Goal: Task Accomplishment & Management: Manage account settings

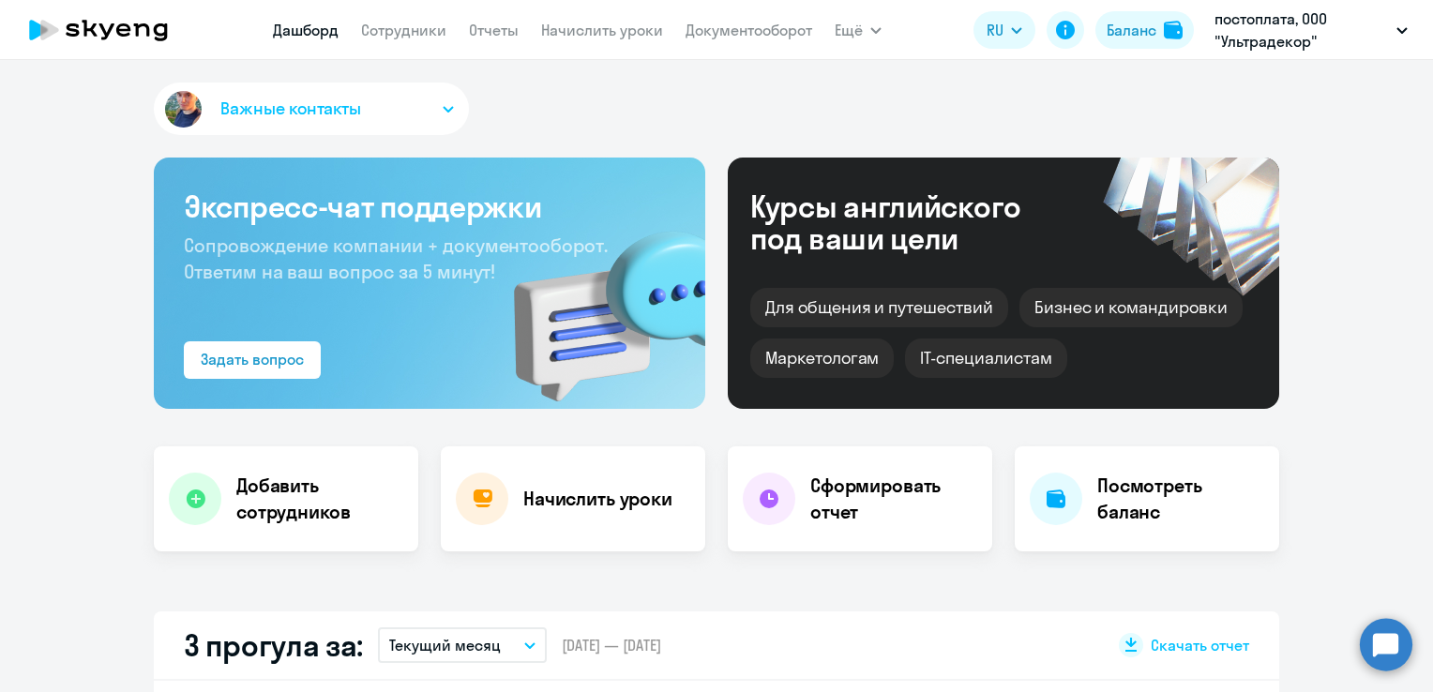
select select "30"
click at [424, 23] on link "Сотрудники" at bounding box center [403, 30] width 85 height 19
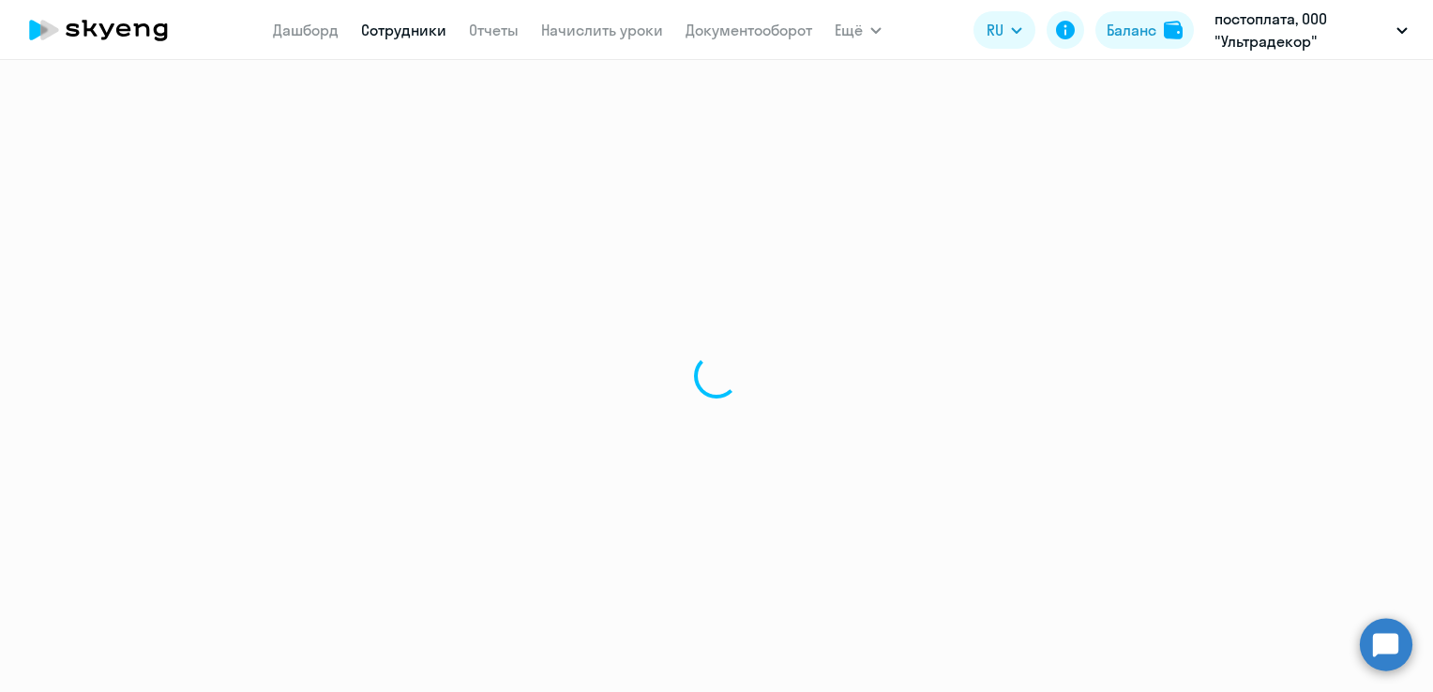
select select "30"
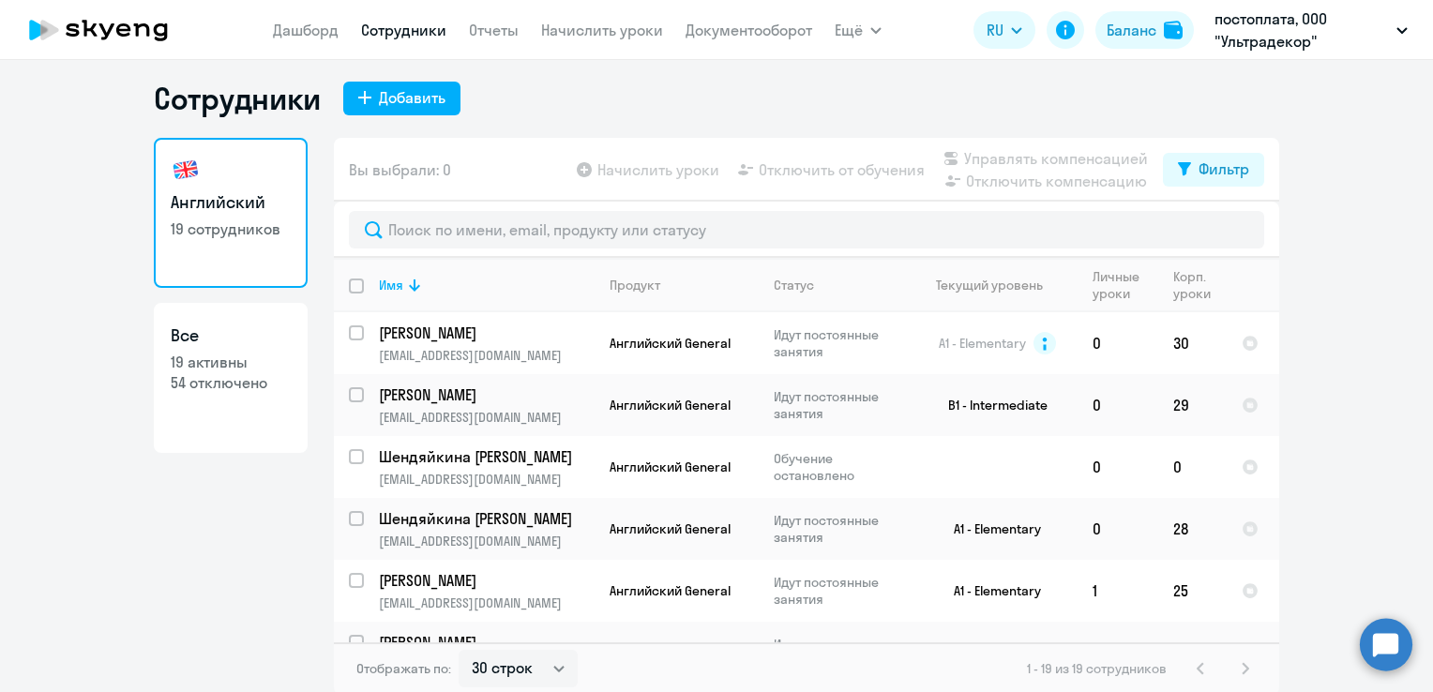
scroll to position [11, 0]
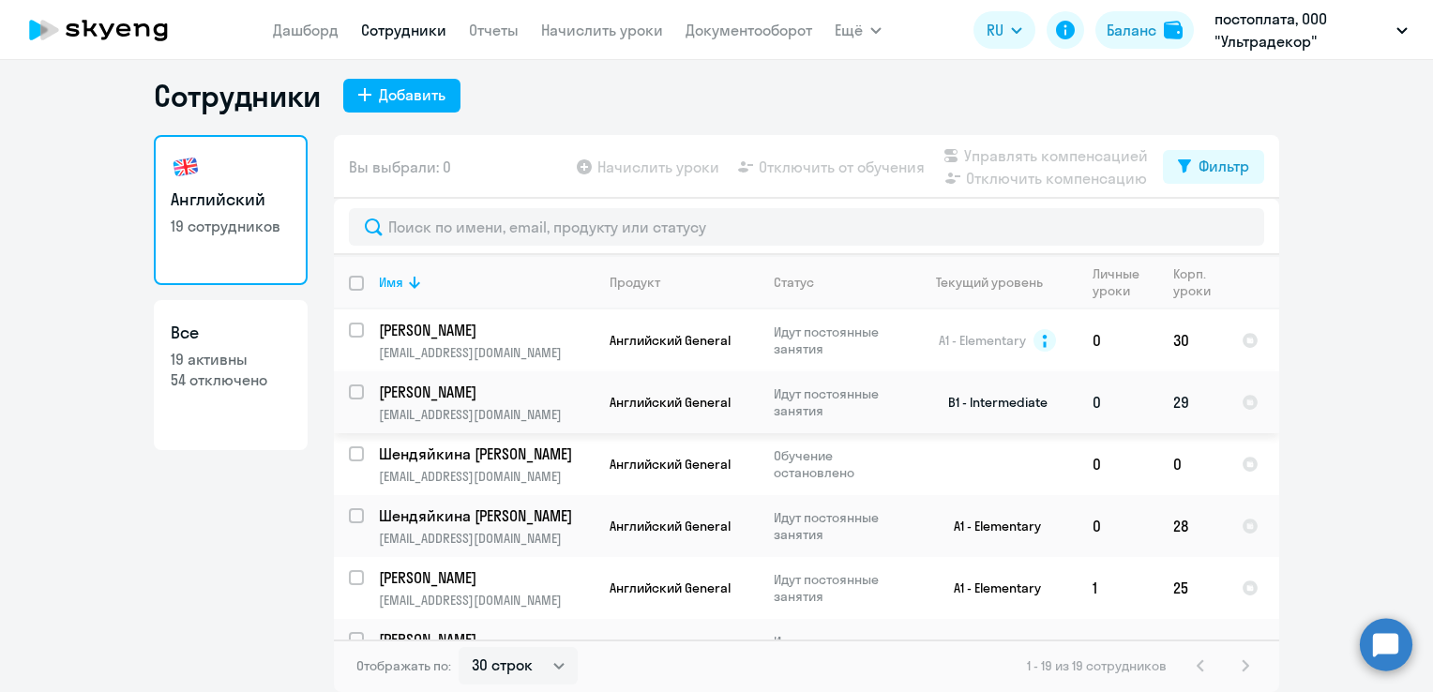
click at [1110, 406] on td "0" at bounding box center [1118, 402] width 81 height 62
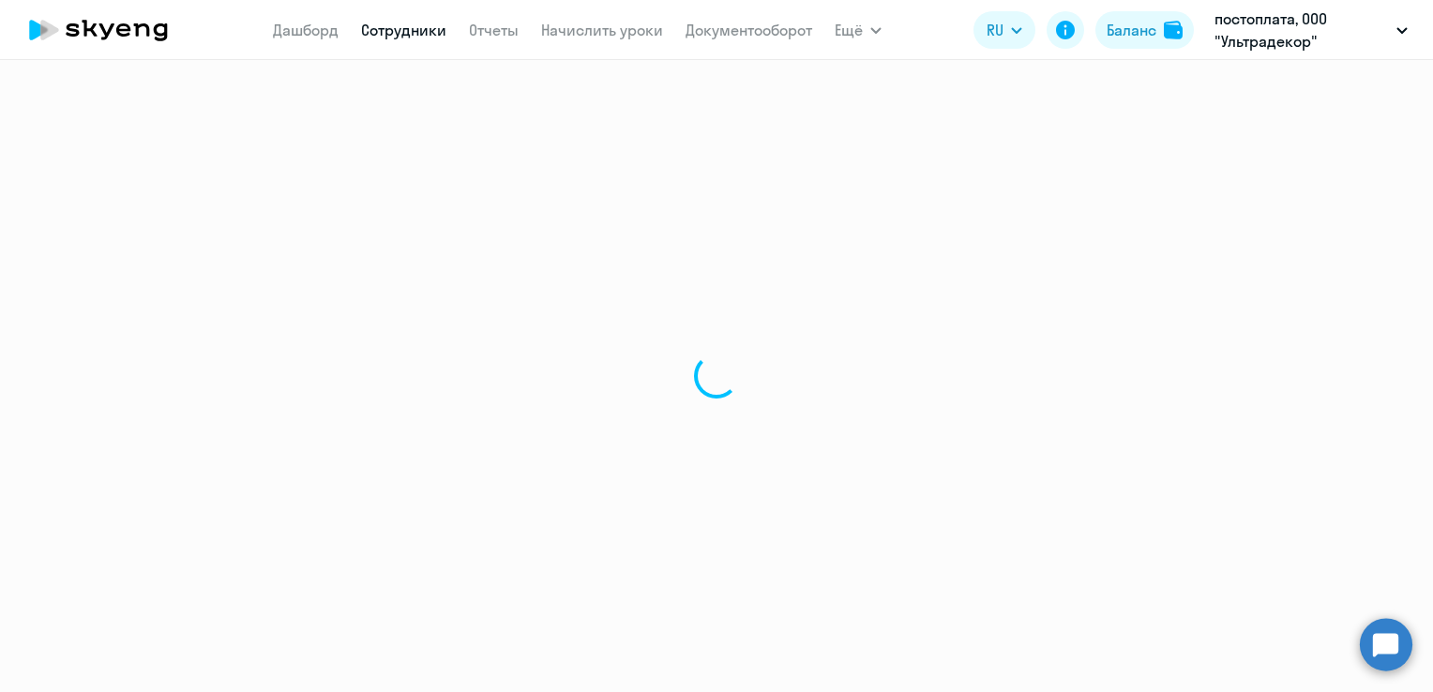
select select "english"
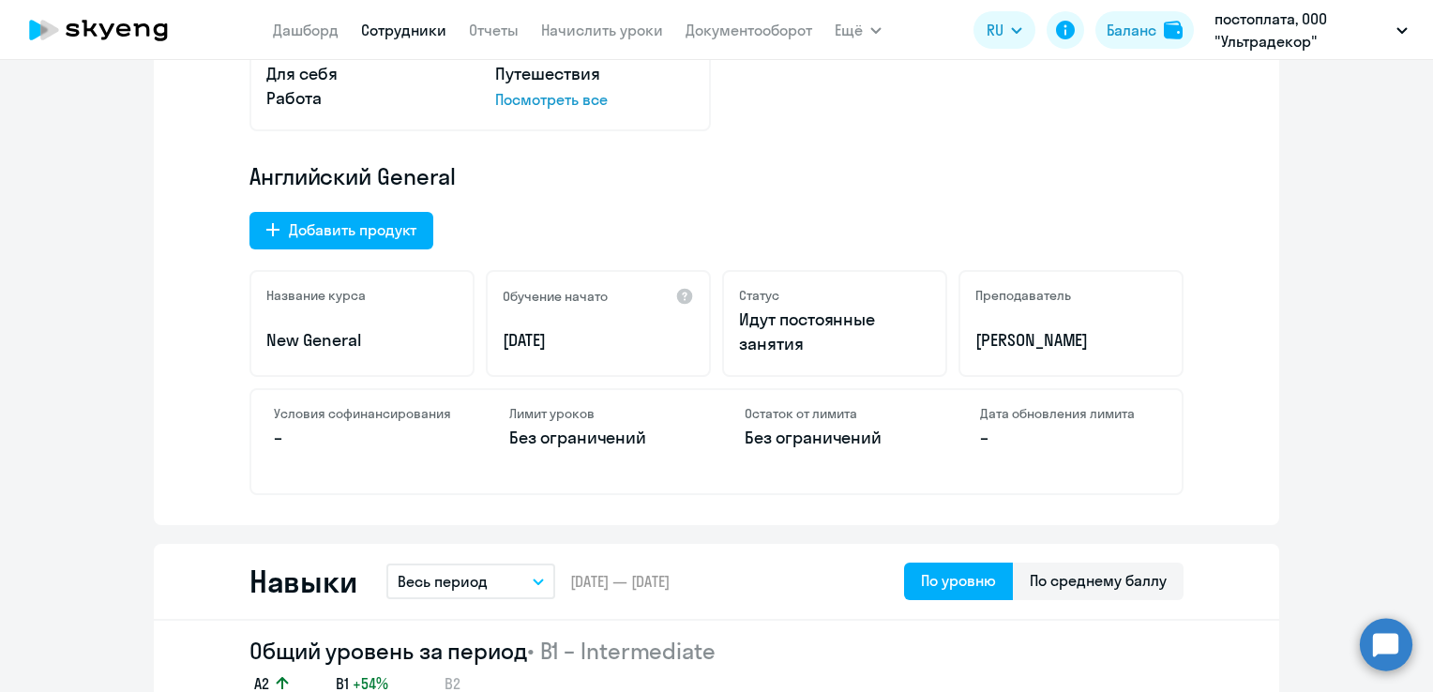
scroll to position [188, 0]
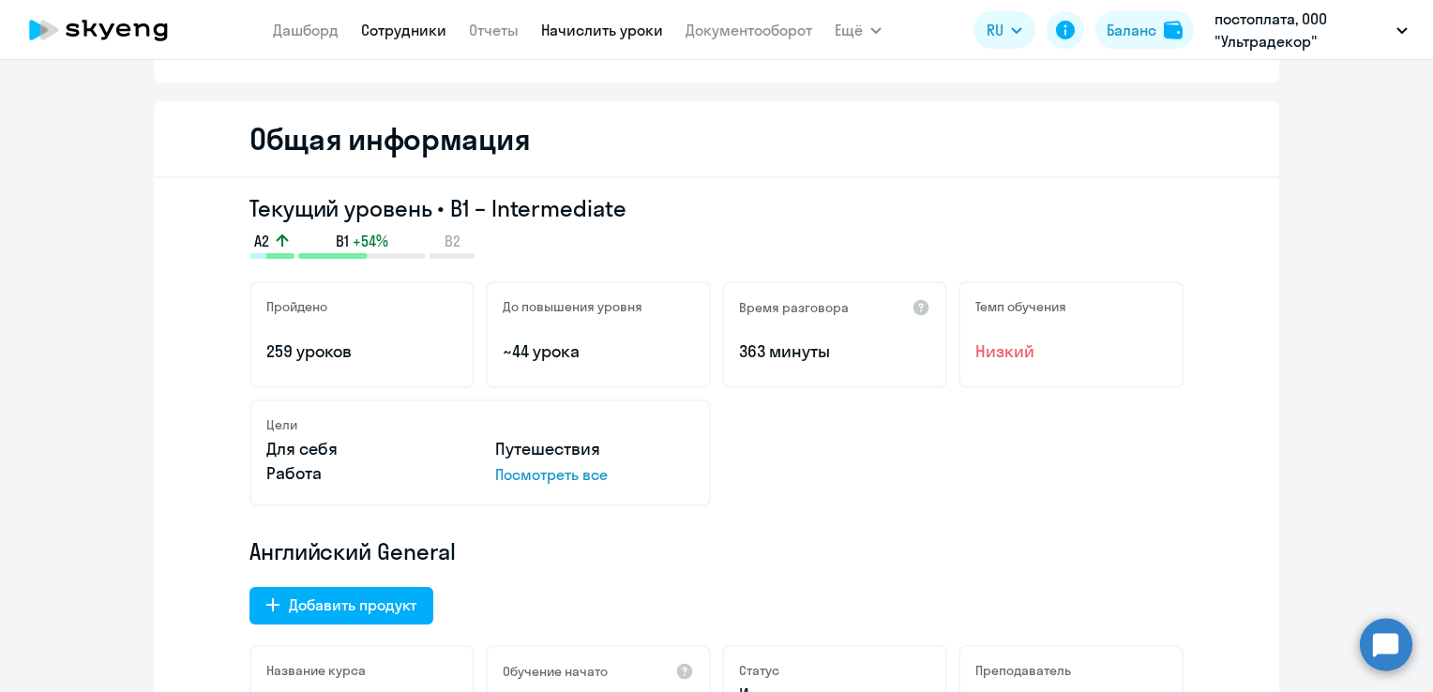
click at [581, 24] on link "Начислить уроки" at bounding box center [602, 30] width 122 height 19
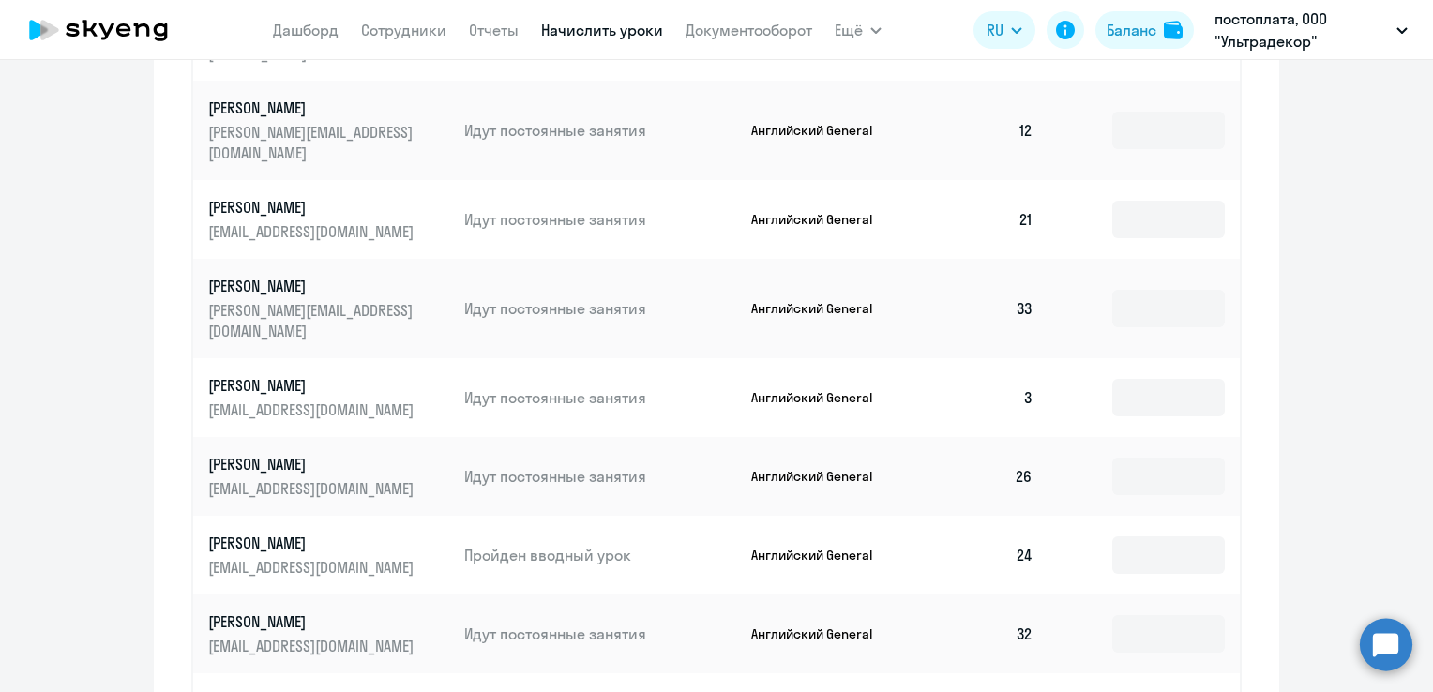
scroll to position [1243, 0]
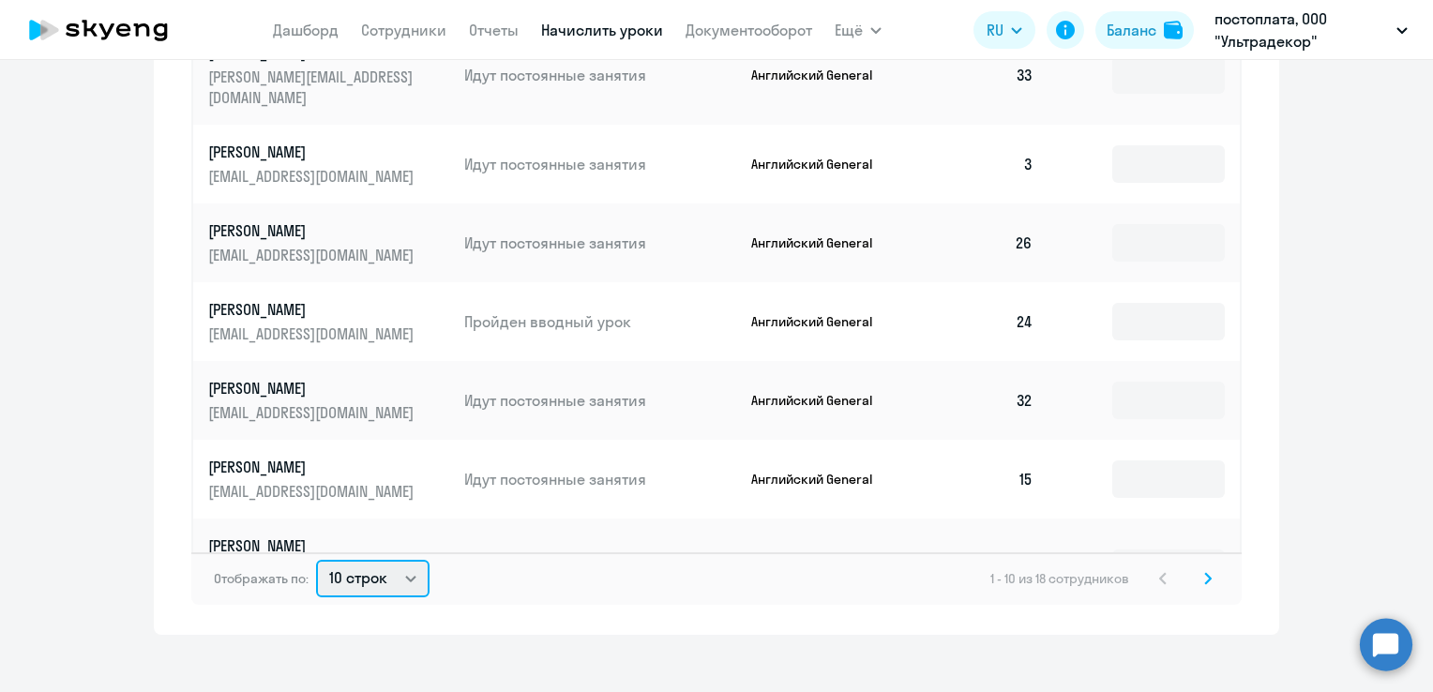
click at [393, 560] on select "10 строк 30 строк 50 строк" at bounding box center [372, 579] width 113 height 38
select select "50"
click at [316, 560] on select "10 строк 30 строк 50 строк" at bounding box center [372, 579] width 113 height 38
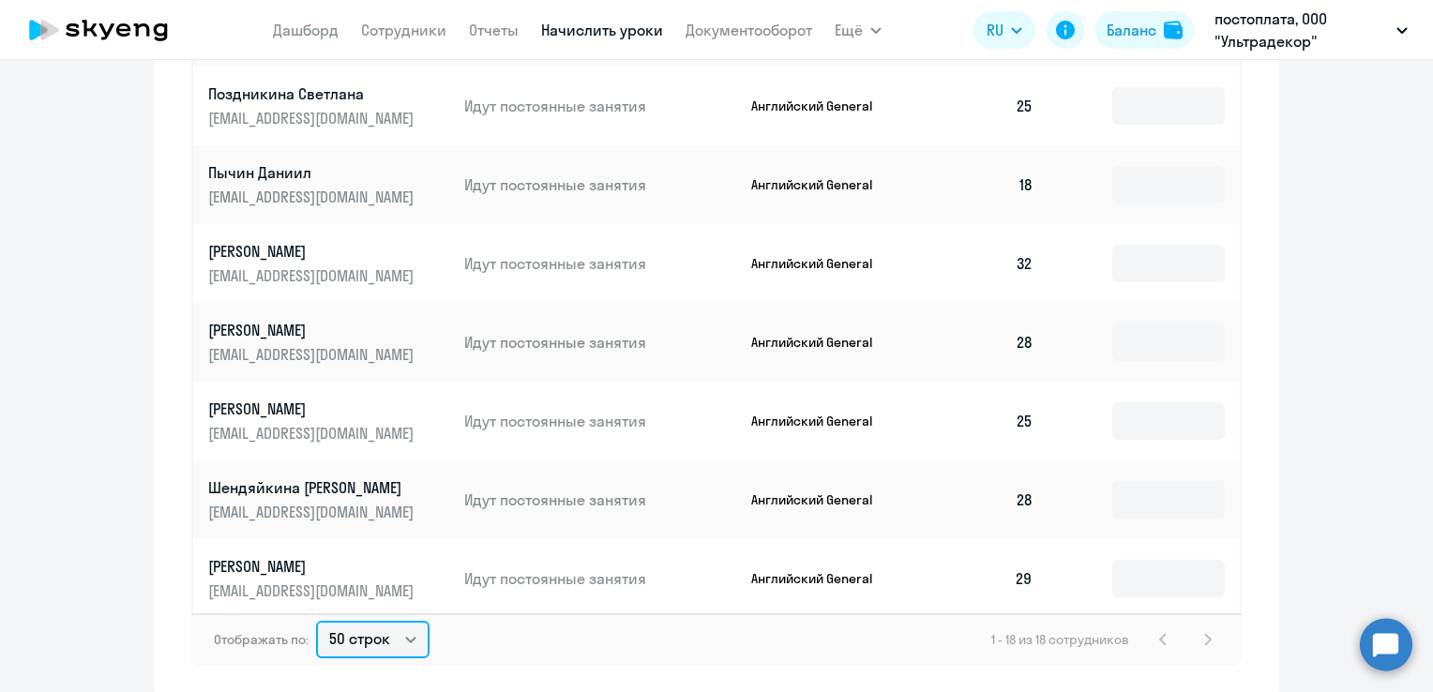
scroll to position [1149, 0]
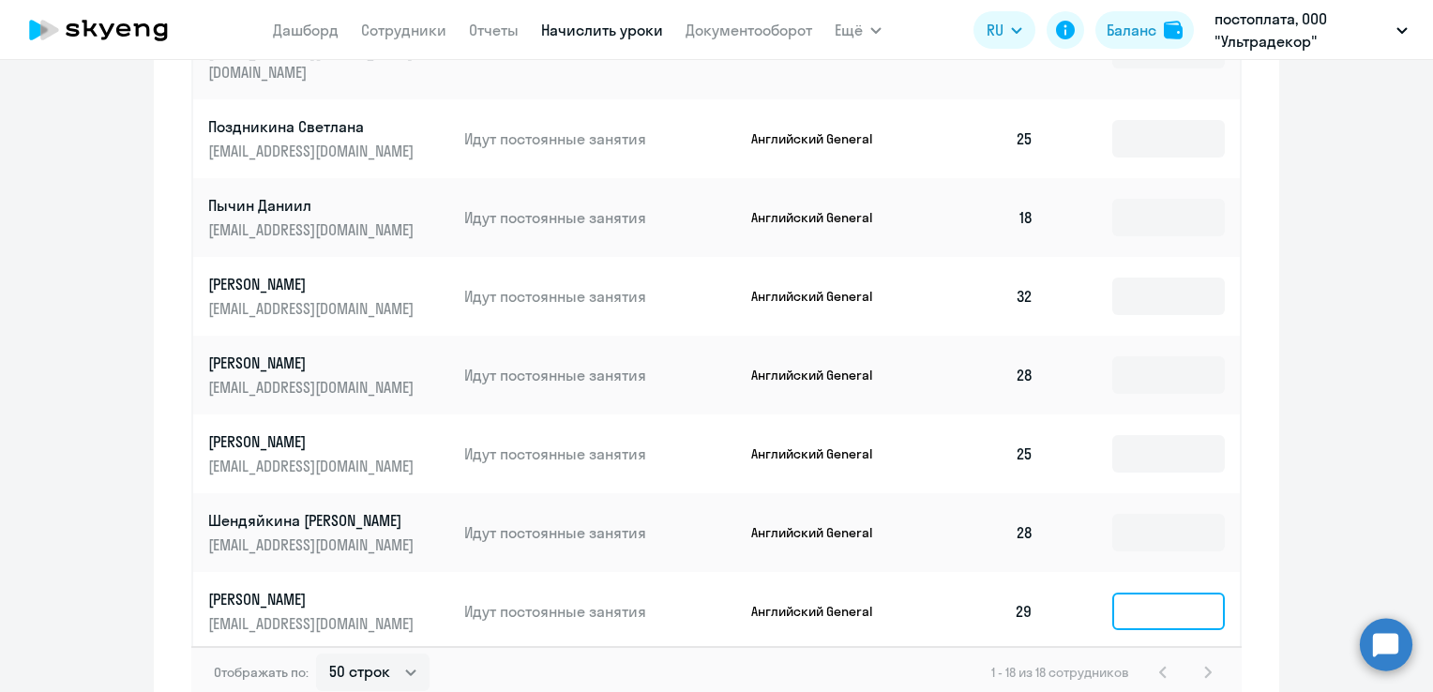
click at [1146, 593] on input at bounding box center [1168, 612] width 113 height 38
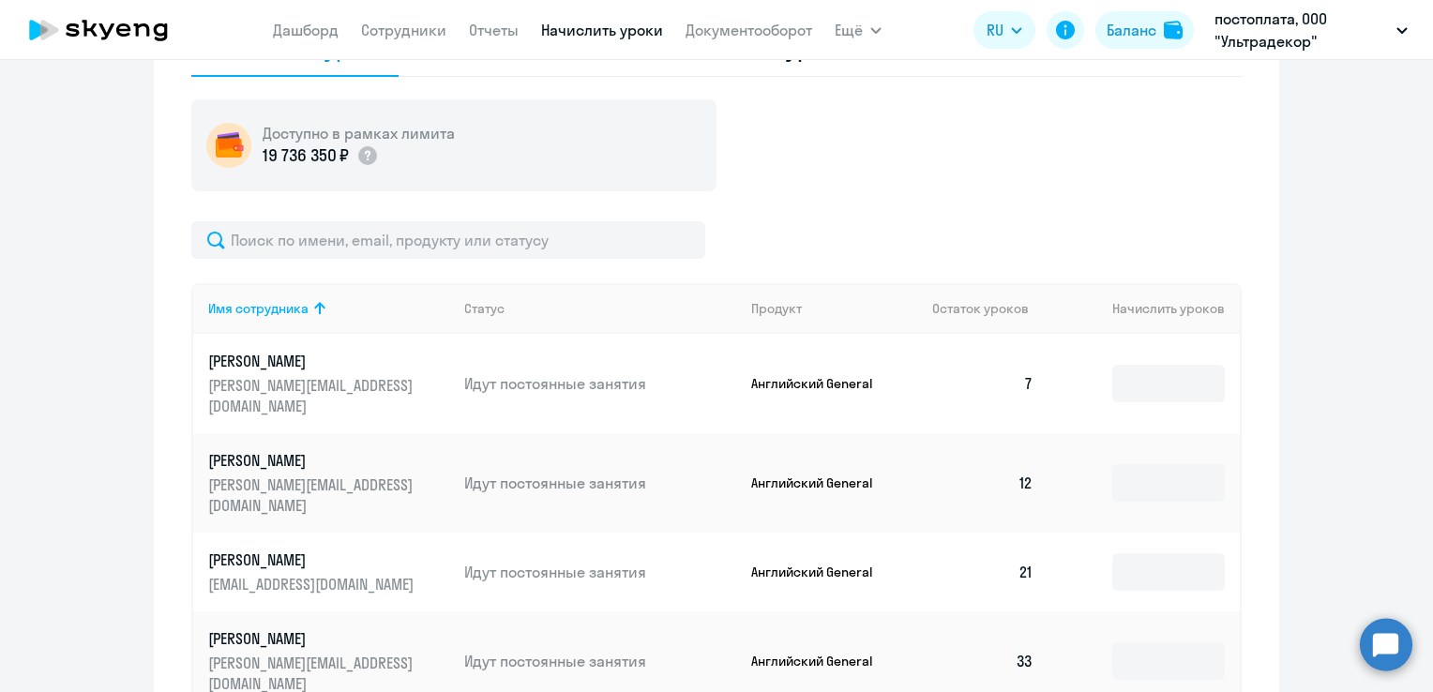
scroll to position [492, 0]
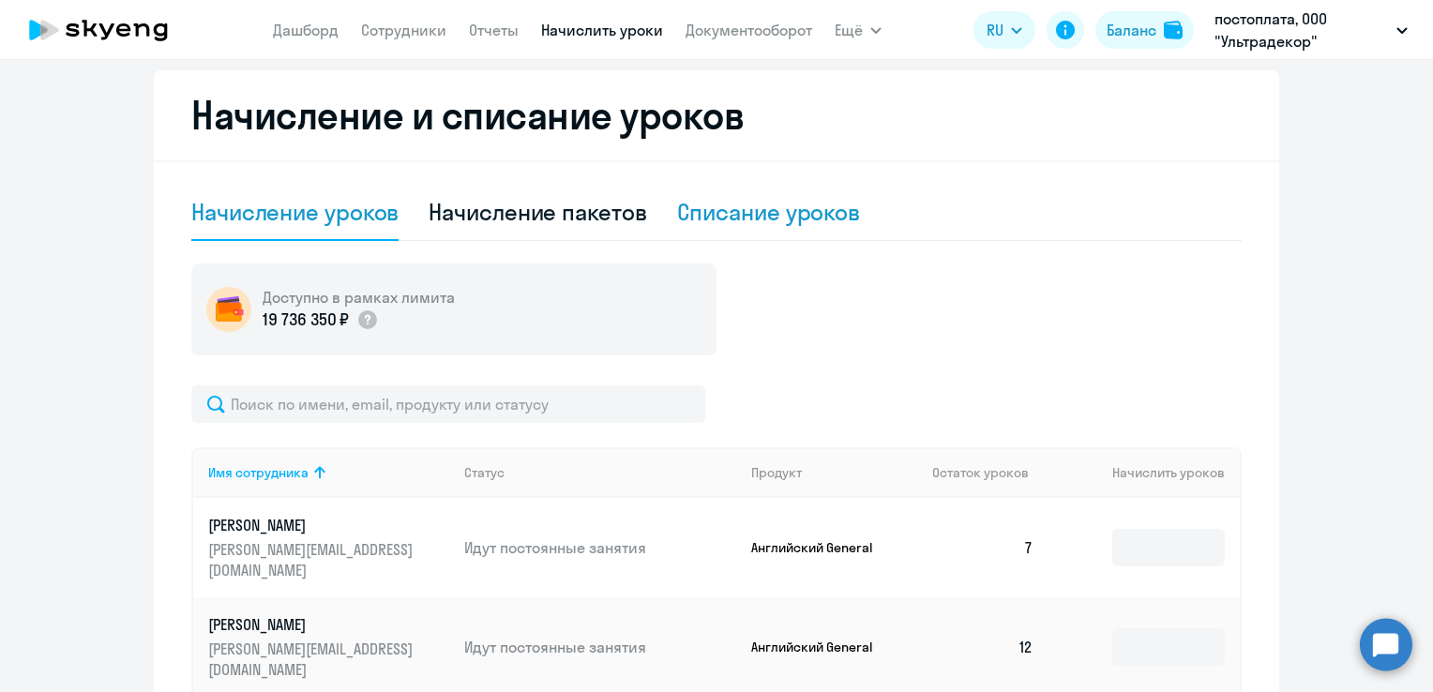
click at [722, 225] on div "Списание уроков" at bounding box center [769, 212] width 184 height 30
select select "10"
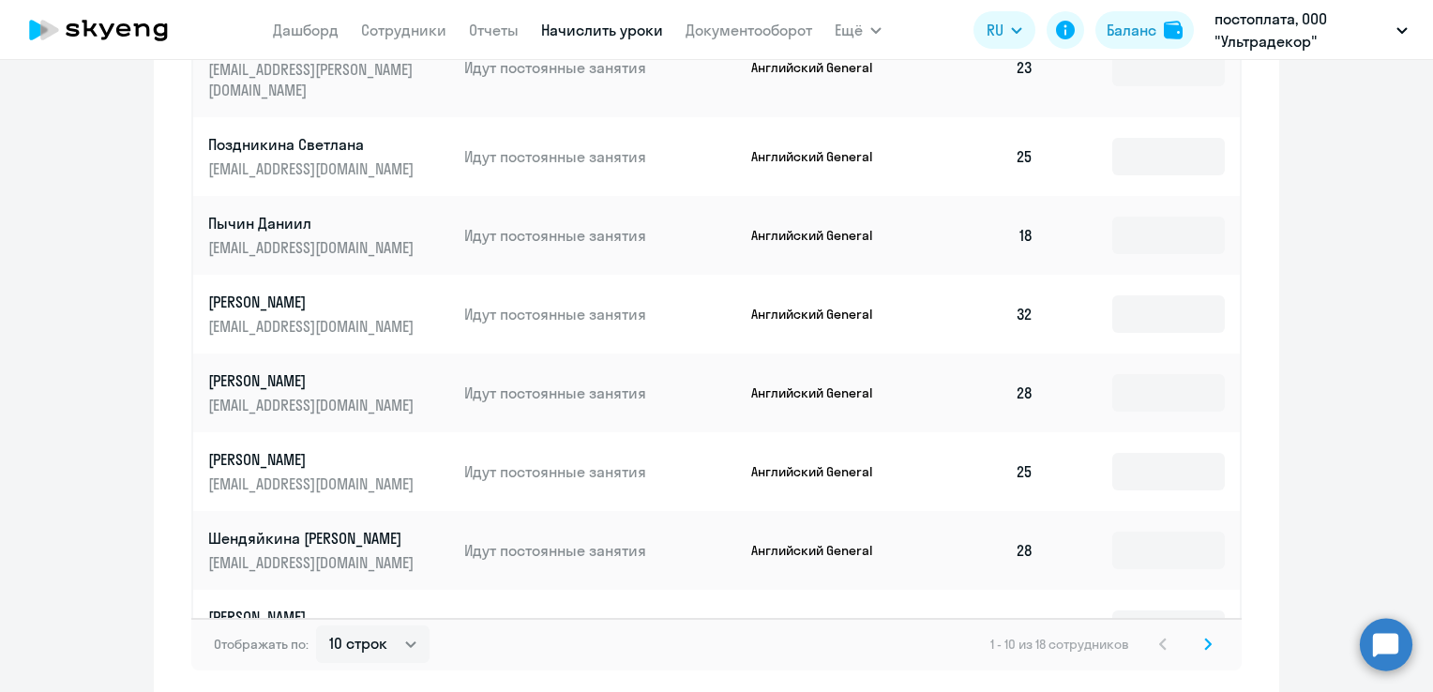
scroll to position [613, 0]
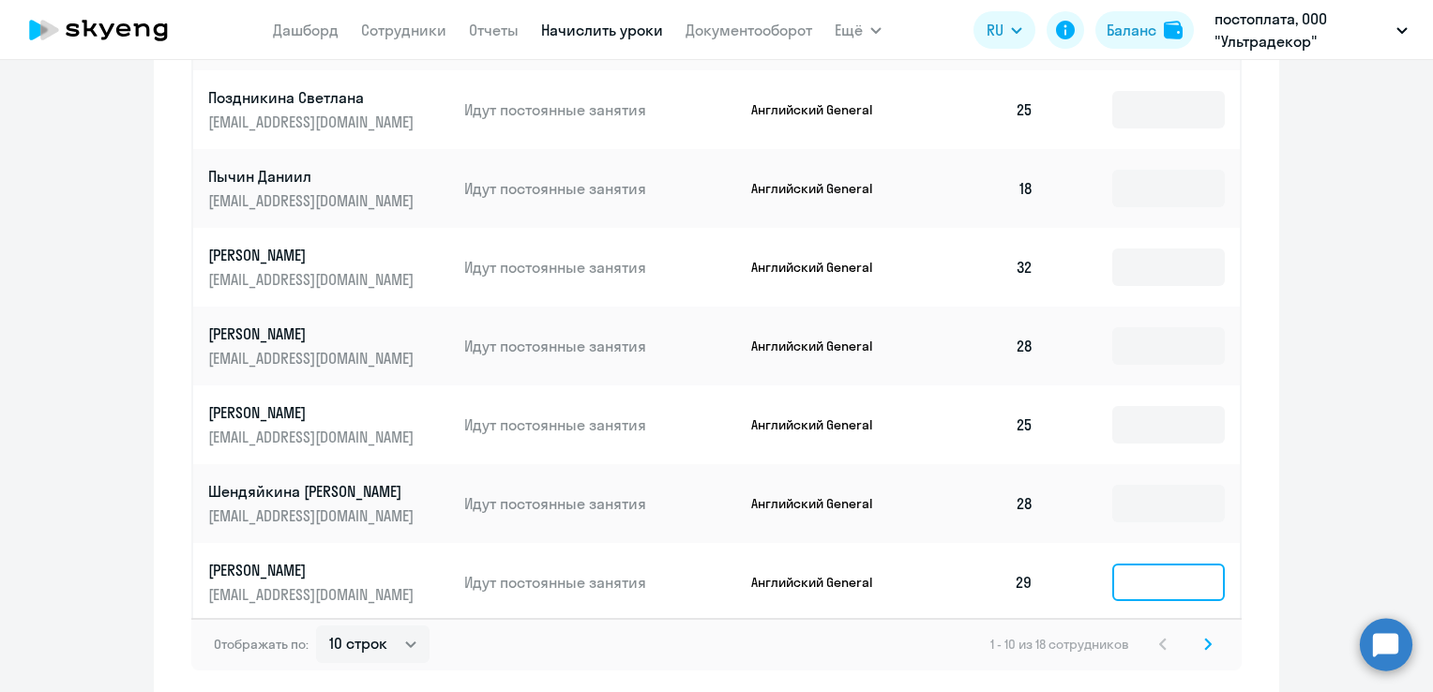
click at [1114, 564] on input at bounding box center [1168, 583] width 113 height 38
click at [1148, 564] on input at bounding box center [1168, 583] width 113 height 38
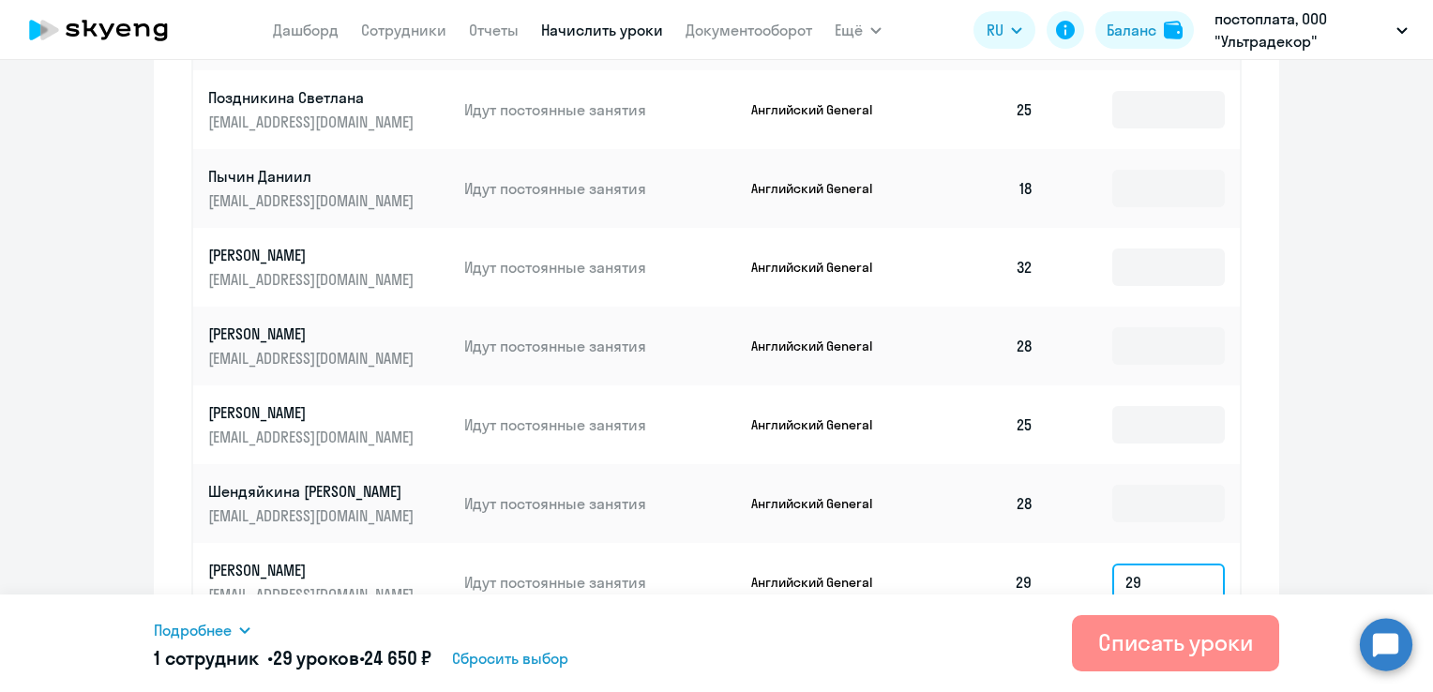
type input "29"
click at [1114, 655] on div "Списать уроки" at bounding box center [1175, 642] width 155 height 30
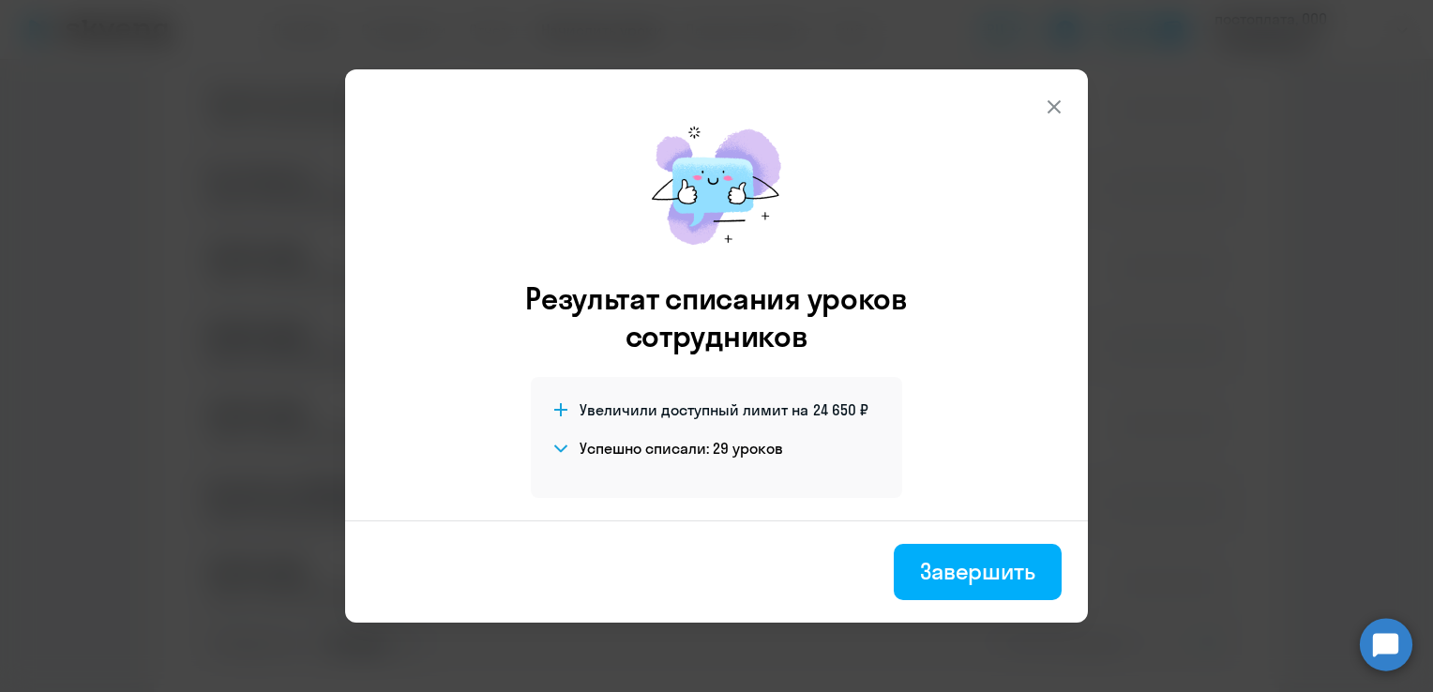
click at [1060, 111] on icon at bounding box center [1054, 107] width 23 height 23
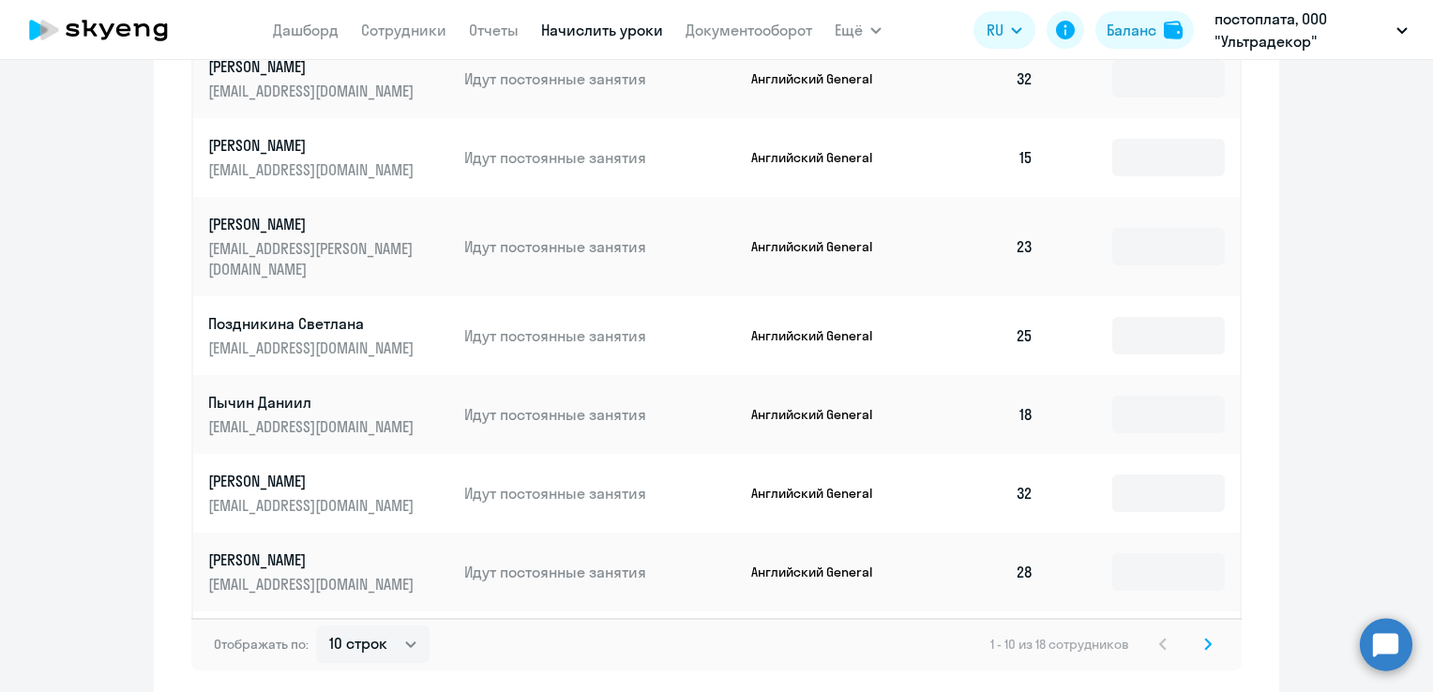
scroll to position [144, 0]
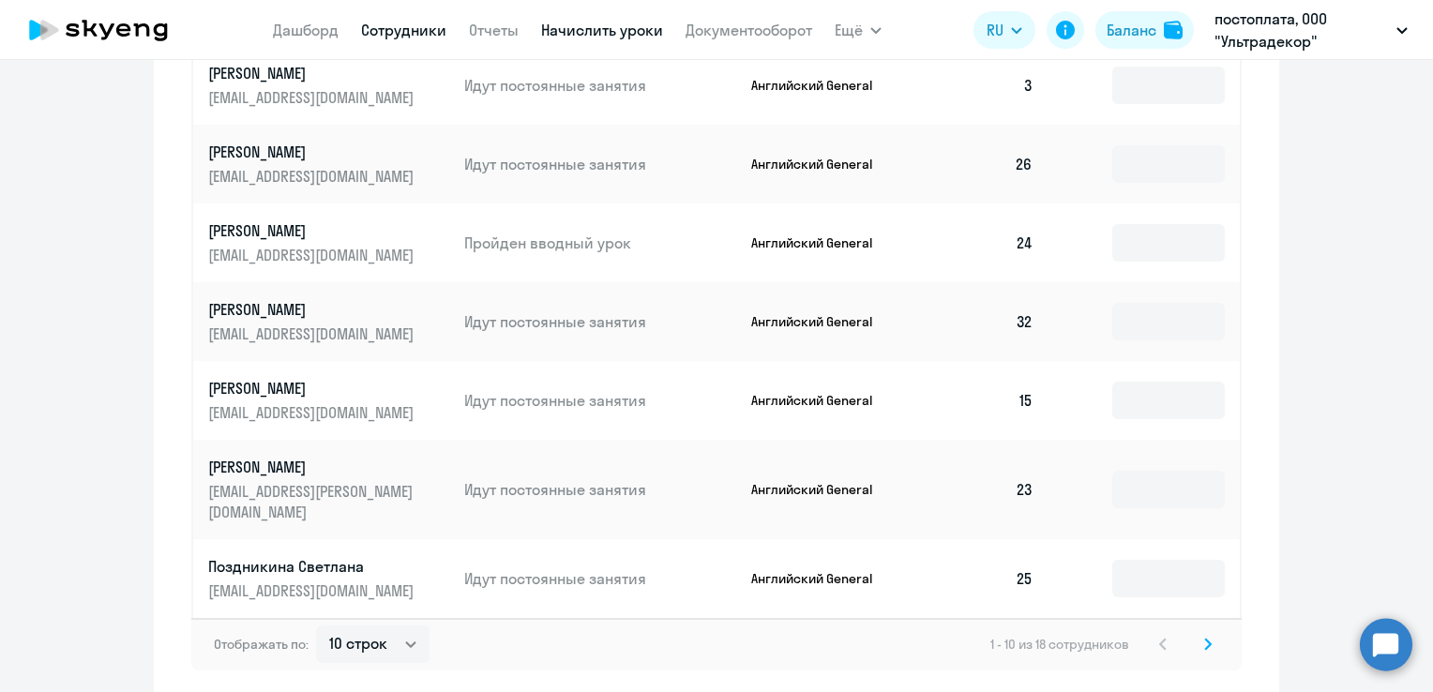
click at [404, 32] on link "Сотрудники" at bounding box center [403, 30] width 85 height 19
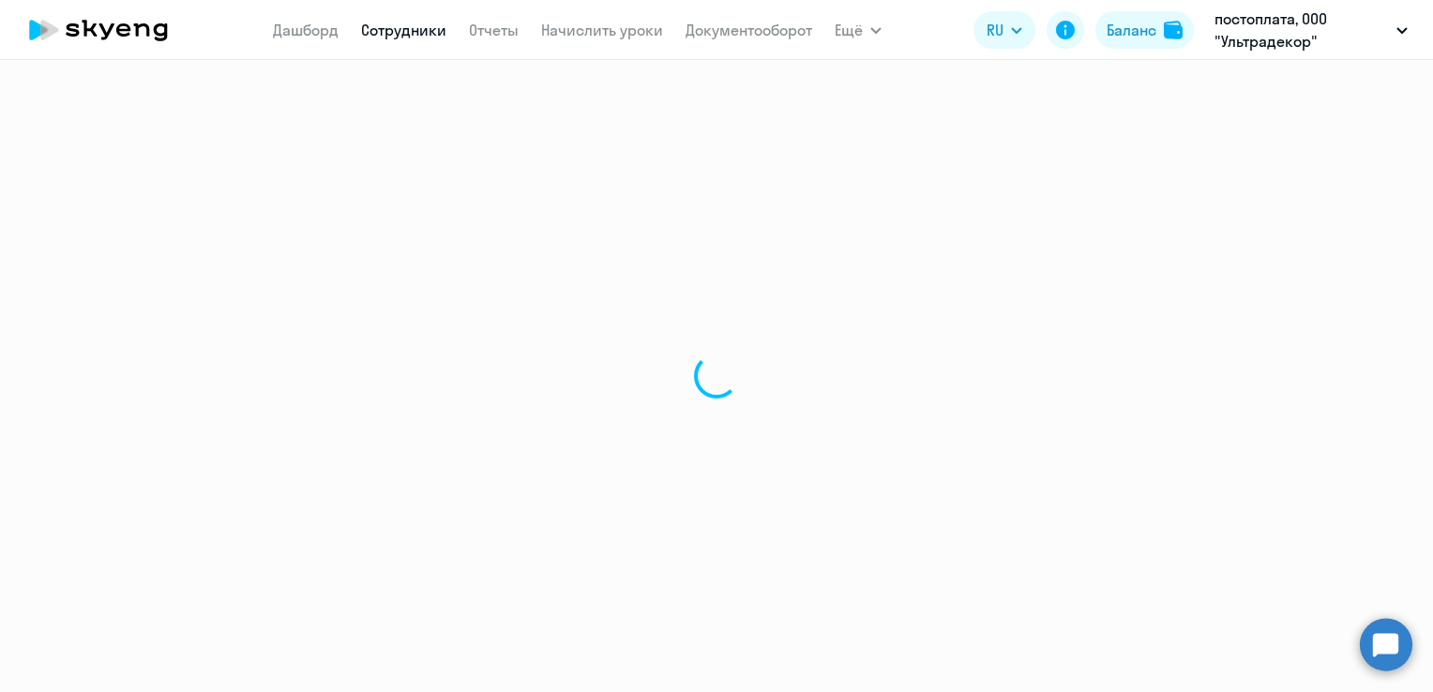
select select "30"
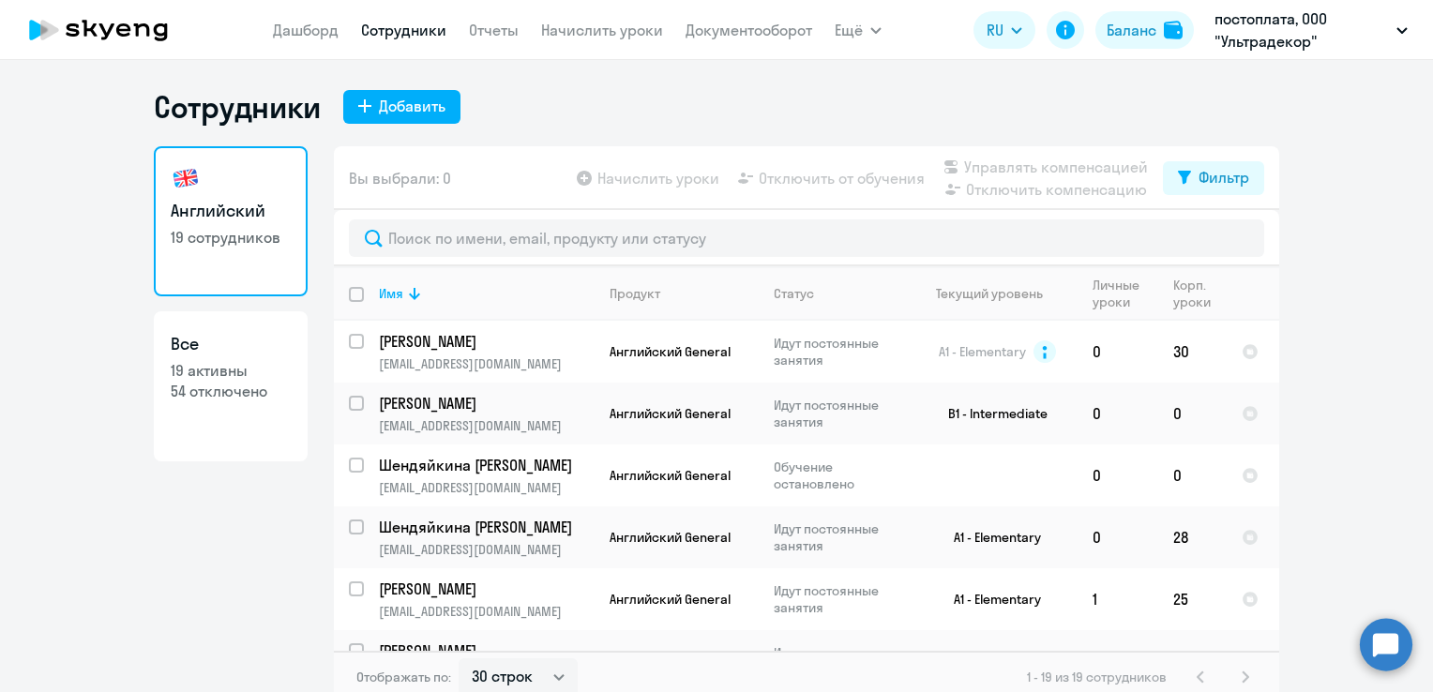
click at [860, 189] on div "Начислить уроки Отключить от обучения Управлять компенсацией Отключить компенса…" at bounding box center [868, 178] width 590 height 45
click at [840, 175] on app-table-action-button "Отключить от обучения" at bounding box center [829, 178] width 190 height 23
click at [913, 178] on app-table-action-button "Отключить от обучения" at bounding box center [829, 178] width 190 height 23
click at [351, 395] on div at bounding box center [357, 403] width 45 height 45
checkbox input "true"
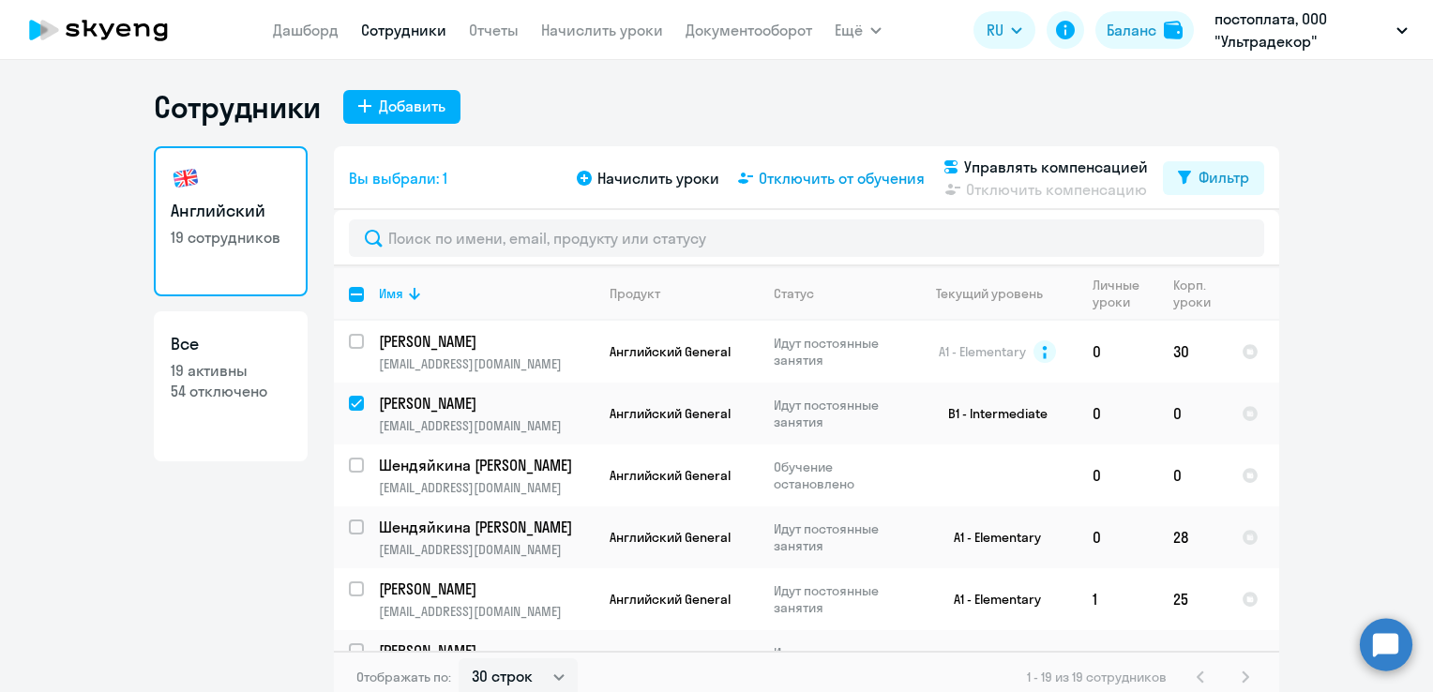
click at [820, 182] on span "Отключить от обучения" at bounding box center [842, 178] width 166 height 23
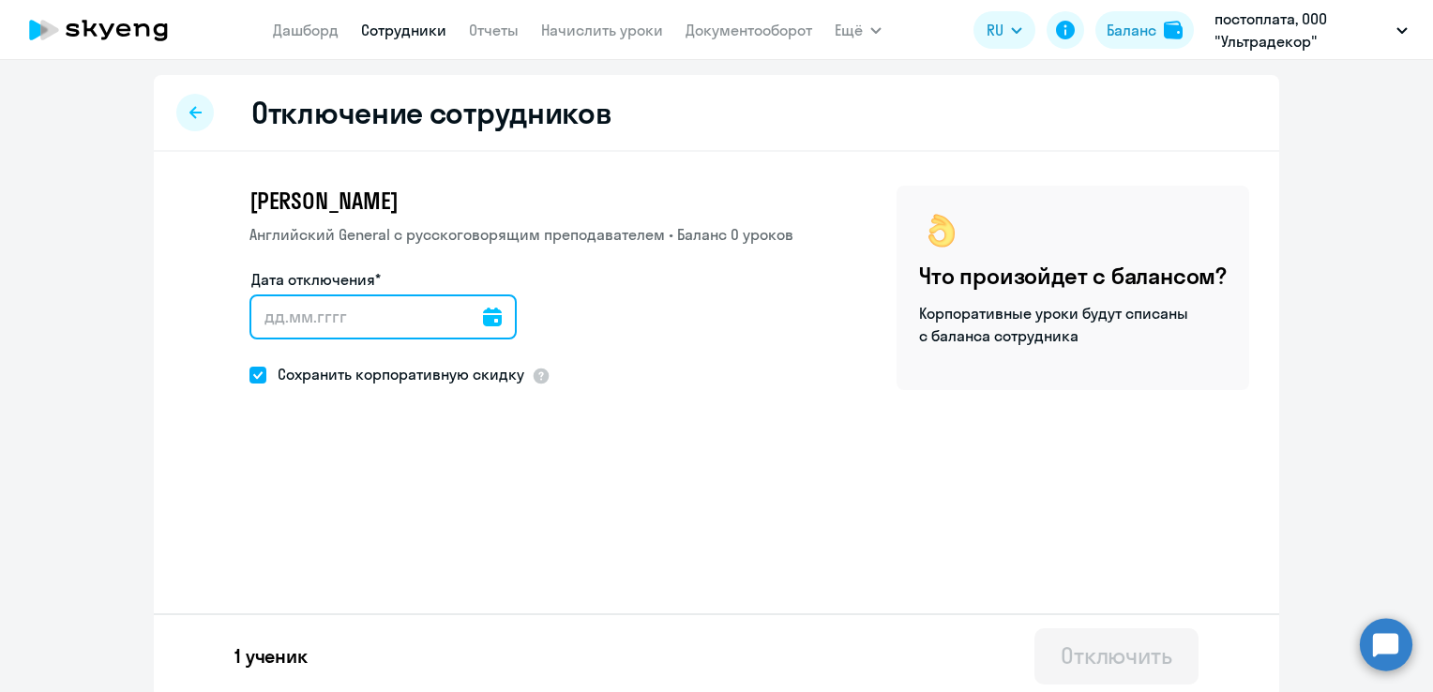
click at [370, 332] on input "Дата отключения*" at bounding box center [382, 317] width 267 height 45
type input "[DATE]"
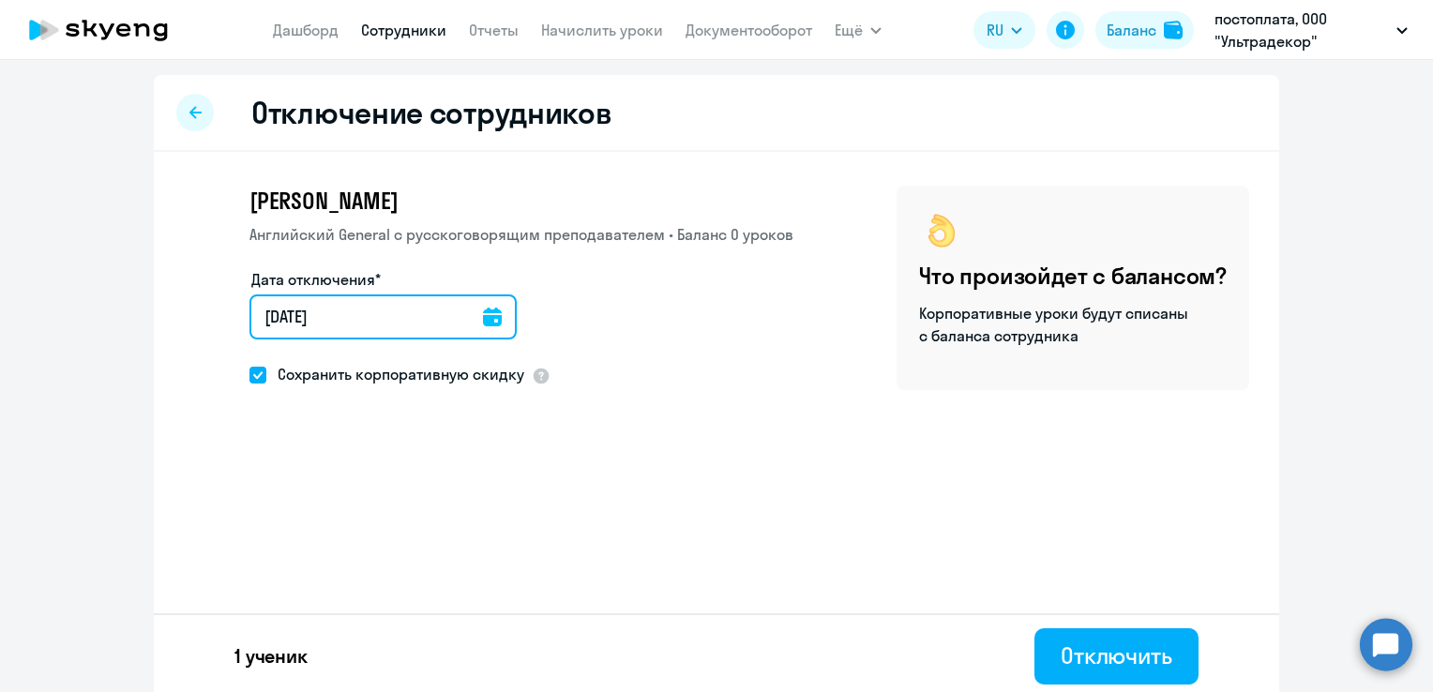
type input "[DATE]"
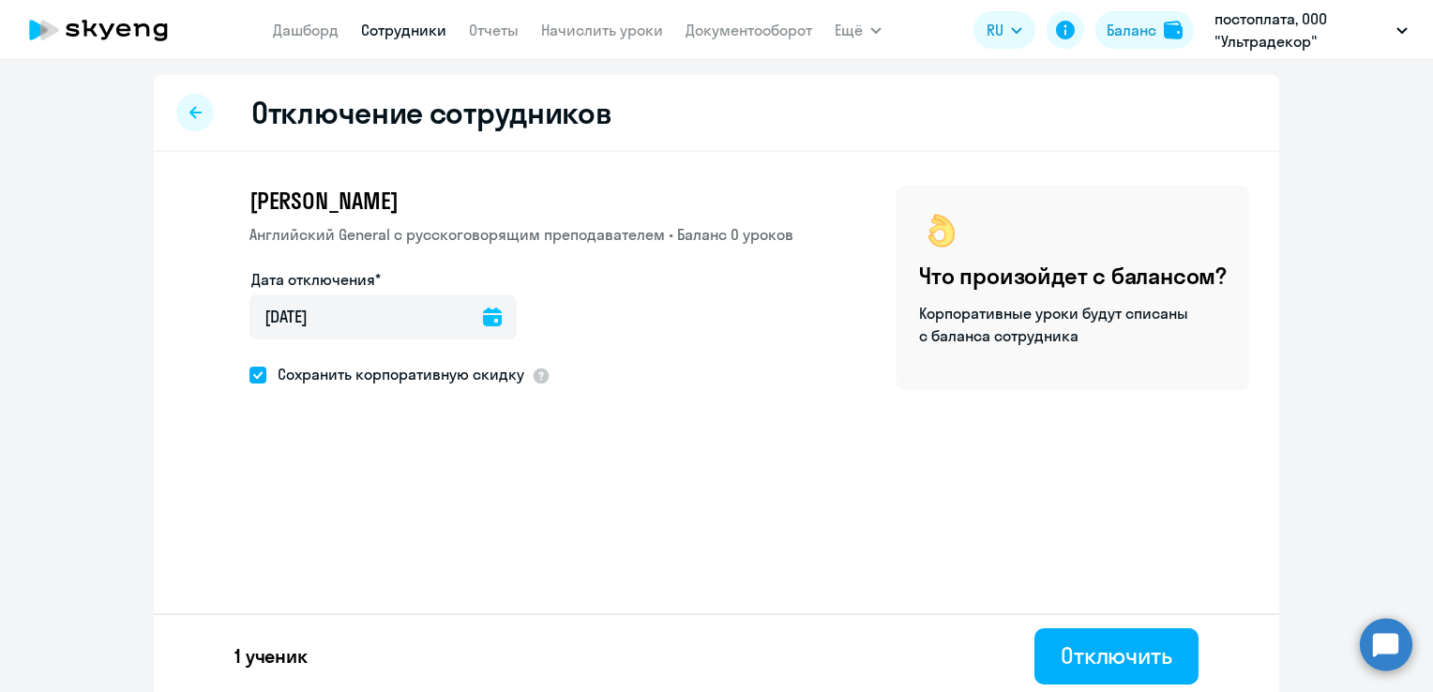
click at [259, 381] on span at bounding box center [257, 375] width 17 height 17
click at [249, 375] on input "Сохранить корпоративную скидку" at bounding box center [249, 374] width 1 height 1
checkbox input "false"
click at [532, 370] on div at bounding box center [541, 376] width 19 height 19
click at [1087, 663] on div "Отключить" at bounding box center [1117, 656] width 112 height 30
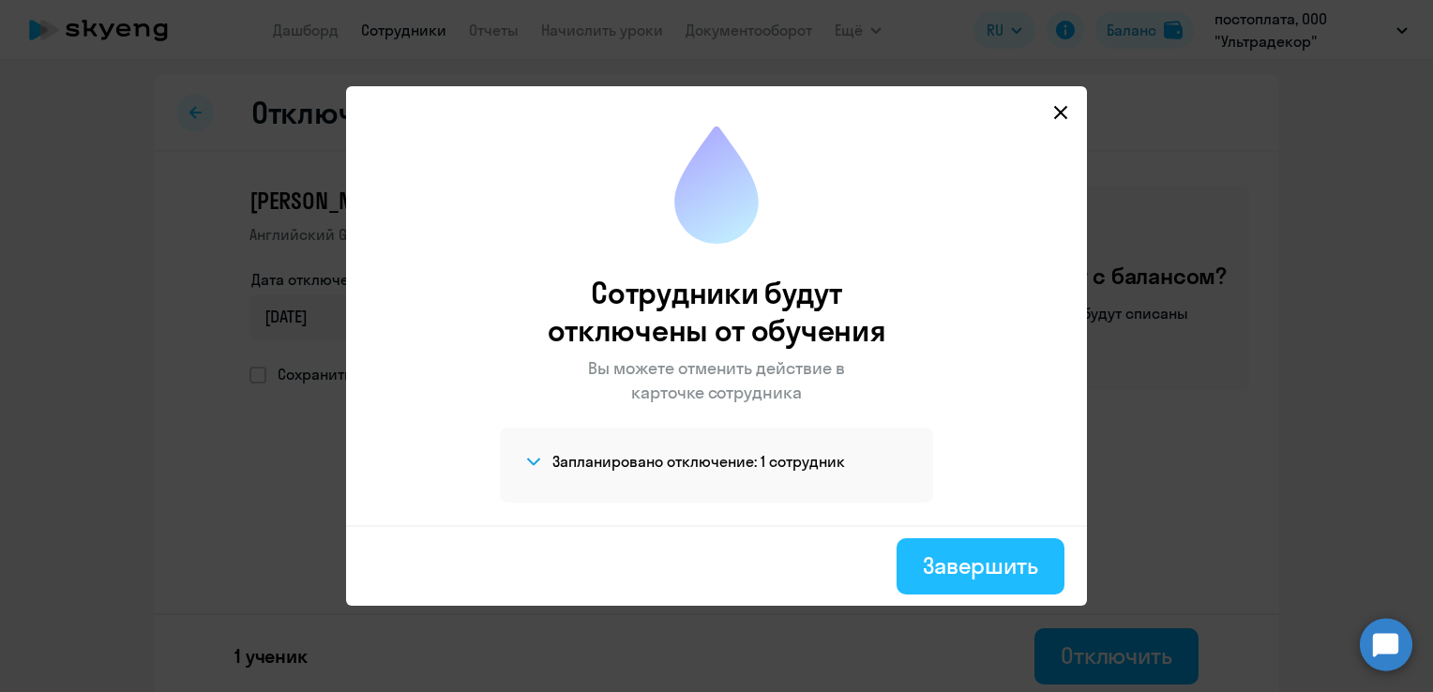
click at [1009, 571] on div "Завершить" at bounding box center [980, 566] width 115 height 30
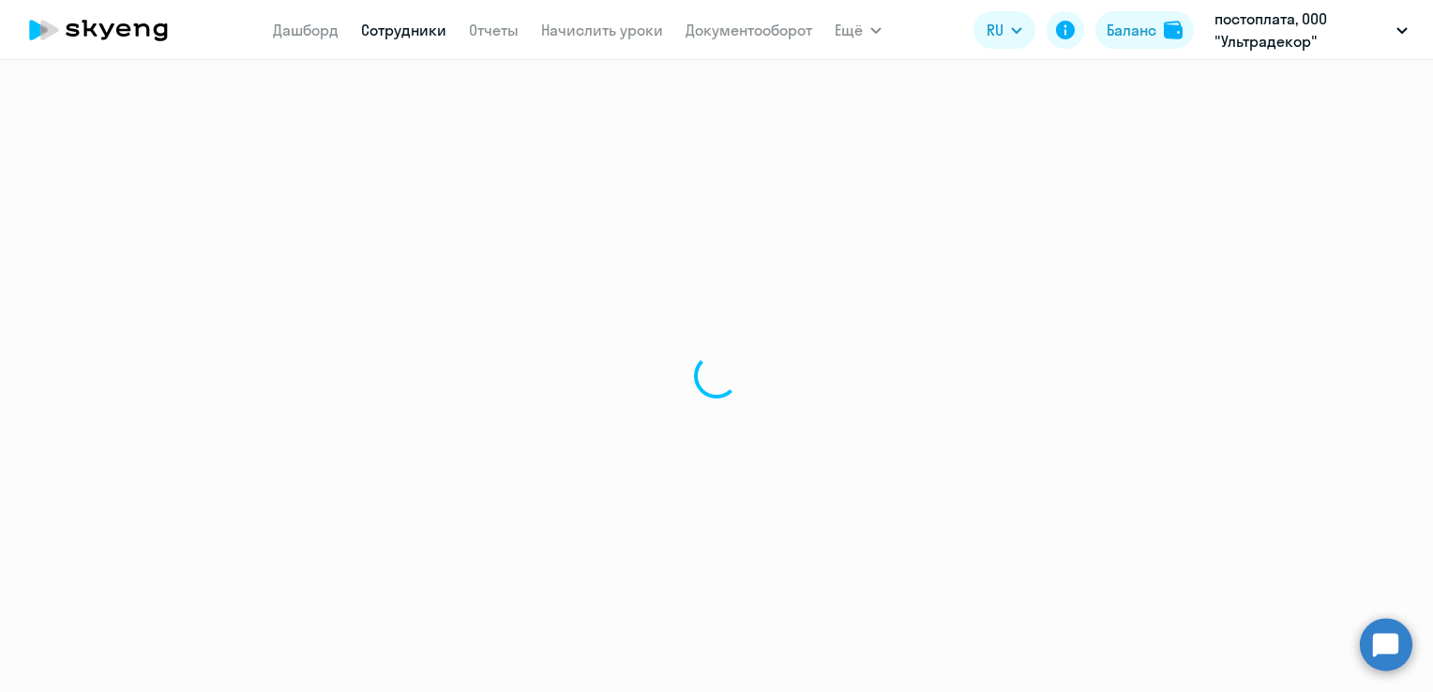
select select "30"
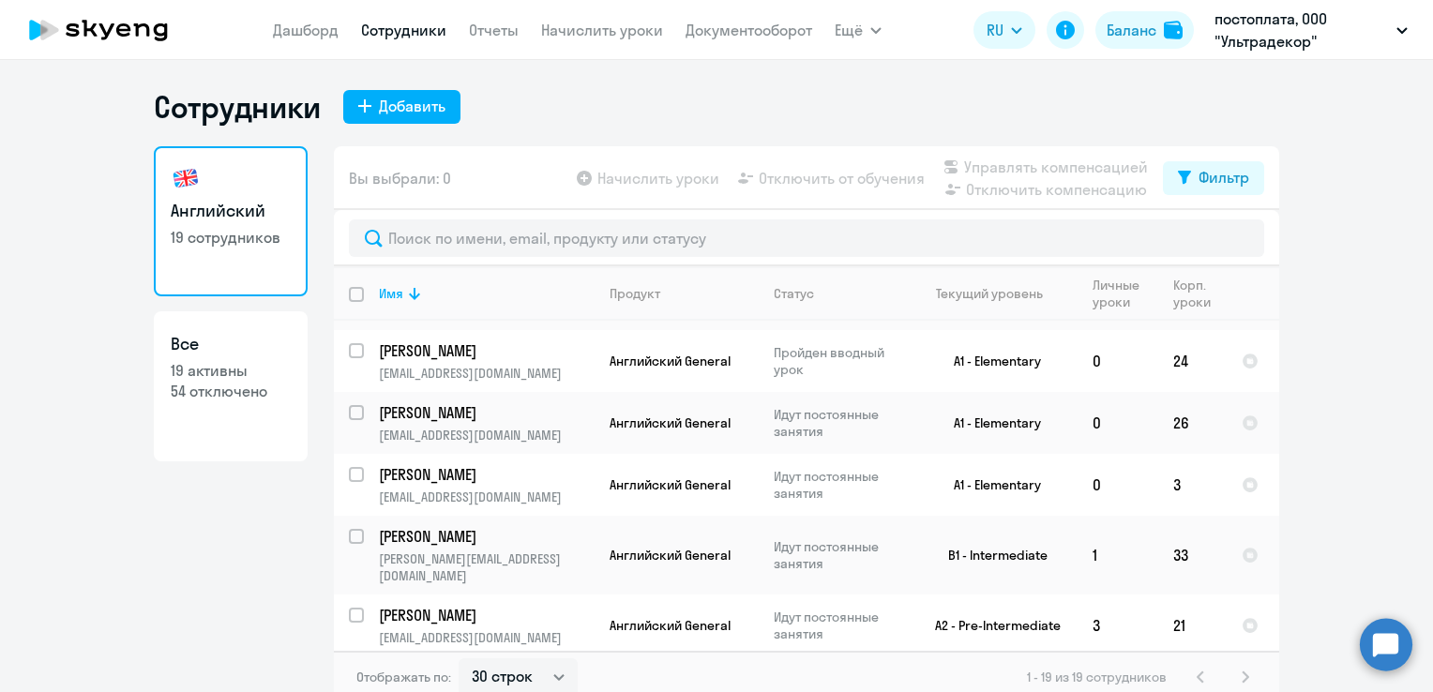
scroll to position [853, 0]
